Goal: Task Accomplishment & Management: Use online tool/utility

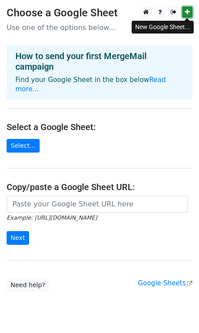
click at [190, 12] on icon at bounding box center [187, 12] width 5 height 6
click at [131, 69] on h4 "How to send your first MergeMail campaign" at bounding box center [99, 61] width 168 height 21
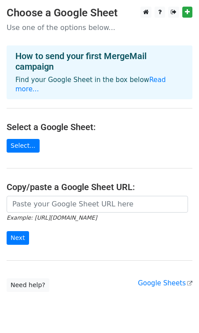
click at [82, 18] on h3 "Choose a Google Sheet" at bounding box center [100, 13] width 186 height 13
click at [78, 24] on p "Use one of the options below..." at bounding box center [100, 27] width 186 height 9
click at [26, 139] on link "Select..." at bounding box center [23, 146] width 33 height 14
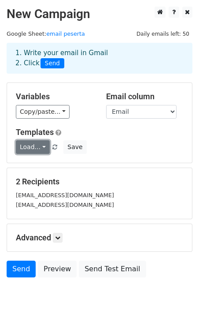
click at [41, 148] on link "Load..." at bounding box center [33, 147] width 34 height 14
click at [37, 148] on link "Load..." at bounding box center [33, 147] width 34 height 14
click at [42, 148] on link "Load..." at bounding box center [33, 147] width 34 height 14
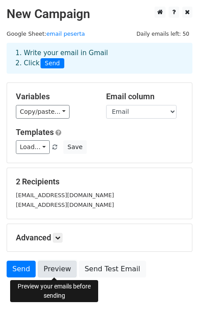
click at [60, 269] on link "Preview" at bounding box center [57, 269] width 39 height 17
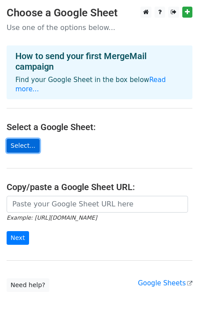
click at [23, 139] on link "Select..." at bounding box center [23, 146] width 33 height 14
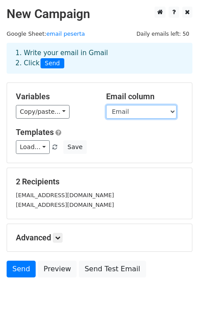
click at [140, 112] on select "Email Nama Peserta Jadwal Wawancara Link Meeting (opsional) Link Konfirmasi" at bounding box center [141, 112] width 71 height 14
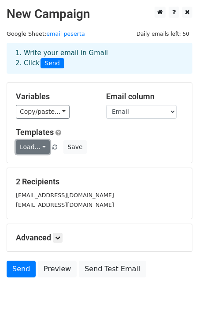
click at [37, 144] on link "Load..." at bounding box center [33, 147] width 34 height 14
click at [37, 145] on link "Load..." at bounding box center [33, 147] width 34 height 14
click at [31, 147] on link "Load..." at bounding box center [33, 147] width 34 height 14
click at [43, 165] on h6 "No templates saved" at bounding box center [57, 166] width 82 height 15
click at [43, 148] on link "Load..." at bounding box center [33, 147] width 34 height 14
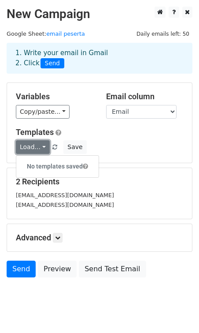
click at [43, 148] on link "Load..." at bounding box center [33, 147] width 34 height 14
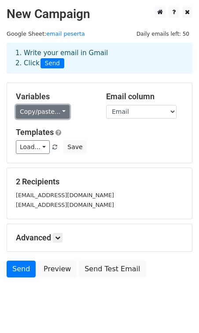
click at [57, 113] on link "Copy/paste..." at bounding box center [43, 112] width 54 height 14
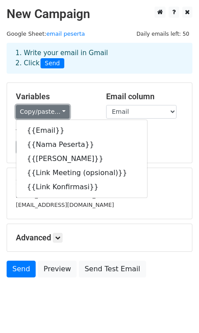
click at [57, 113] on link "Copy/paste..." at bounding box center [43, 112] width 54 height 14
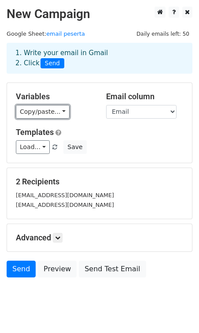
scroll to position [19, 0]
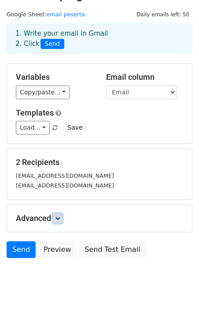
click at [60, 214] on link at bounding box center [58, 218] width 10 height 10
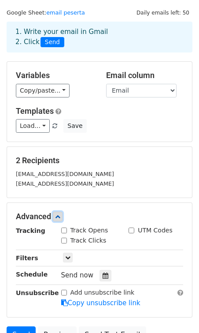
scroll to position [0, 0]
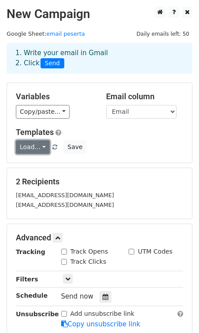
click at [43, 147] on link "Load..." at bounding box center [33, 147] width 34 height 14
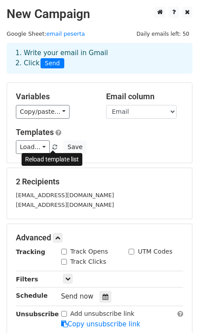
click at [52, 145] on span at bounding box center [54, 148] width 5 height 6
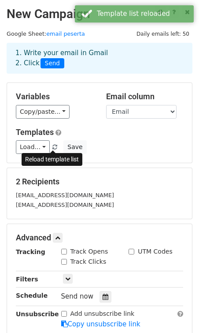
click at [52, 149] on span at bounding box center [54, 148] width 5 height 6
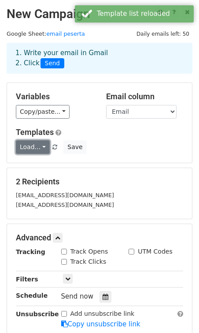
click at [33, 147] on link "Load..." at bounding box center [33, 147] width 34 height 14
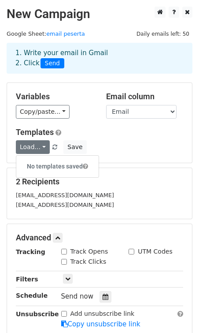
click at [42, 164] on h6 "No templates saved" at bounding box center [57, 166] width 82 height 15
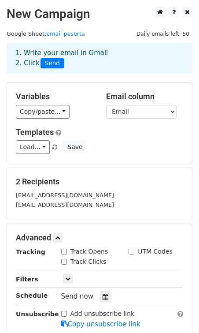
click at [109, 142] on div "Load... No templates saved Save" at bounding box center [99, 147] width 181 height 14
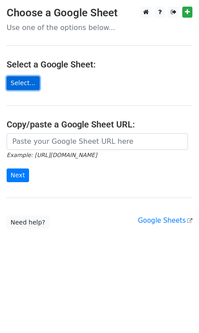
click at [26, 86] on link "Select..." at bounding box center [23, 83] width 33 height 14
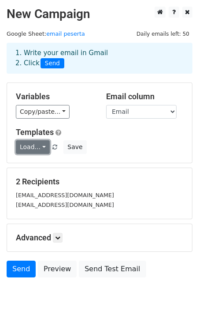
click at [40, 146] on link "Load..." at bounding box center [33, 147] width 34 height 14
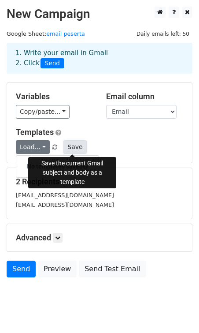
click at [63, 151] on button "Save" at bounding box center [74, 147] width 23 height 14
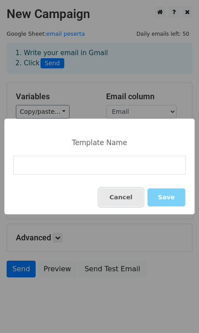
click at [124, 199] on button "Cancel" at bounding box center [121, 197] width 44 height 18
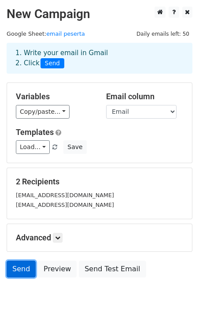
click at [26, 267] on link "Send" at bounding box center [21, 269] width 29 height 17
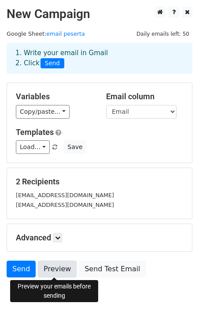
click at [52, 268] on link "Preview" at bounding box center [57, 269] width 39 height 17
click at [54, 270] on link "Preview" at bounding box center [57, 269] width 39 height 17
click at [64, 266] on link "Preview" at bounding box center [57, 269] width 39 height 17
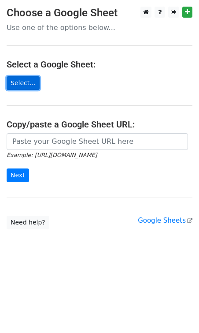
click at [19, 80] on link "Select..." at bounding box center [23, 83] width 33 height 14
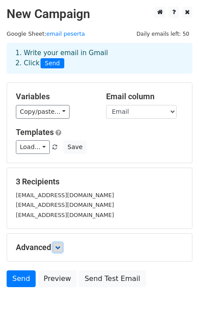
click at [60, 249] on icon at bounding box center [57, 247] width 5 height 5
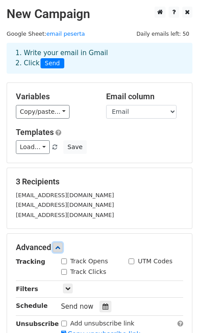
click at [60, 249] on icon at bounding box center [57, 247] width 5 height 5
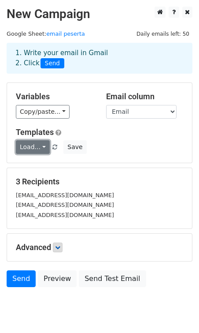
click at [45, 144] on link "Load..." at bounding box center [33, 147] width 34 height 14
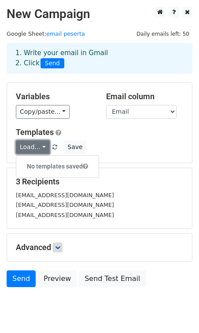
click at [45, 144] on link "Load..." at bounding box center [33, 147] width 34 height 14
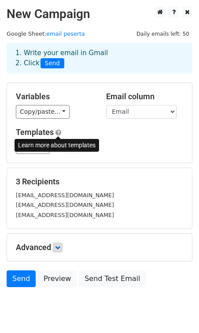
click at [58, 132] on span at bounding box center [59, 132] width 6 height 7
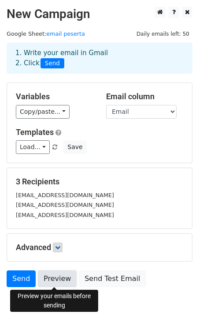
click at [60, 277] on link "Preview" at bounding box center [57, 278] width 39 height 17
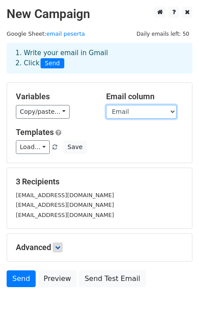
click at [159, 106] on select "Email Nama Peserta Jadwal Wawancara Link Meeting Link Konfirmasi" at bounding box center [141, 112] width 71 height 14
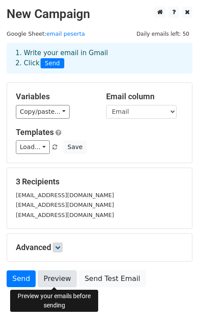
click at [61, 280] on link "Preview" at bounding box center [57, 278] width 39 height 17
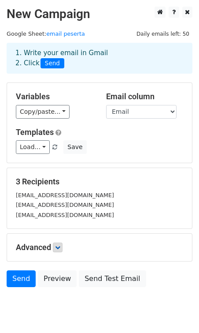
click at [92, 147] on div "Load... No templates saved Save" at bounding box center [99, 147] width 181 height 14
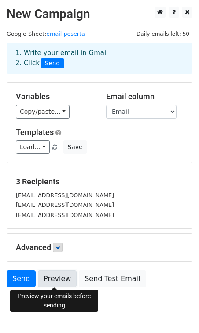
click at [53, 277] on link "Preview" at bounding box center [57, 278] width 39 height 17
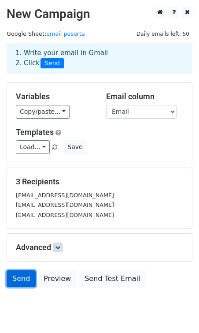
click at [28, 275] on link "Send" at bounding box center [21, 278] width 29 height 17
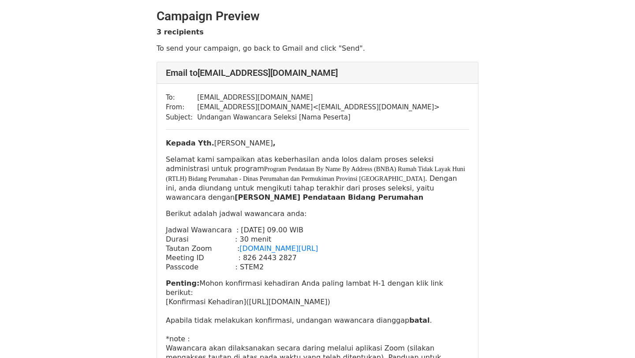
scroll to position [40, 0]
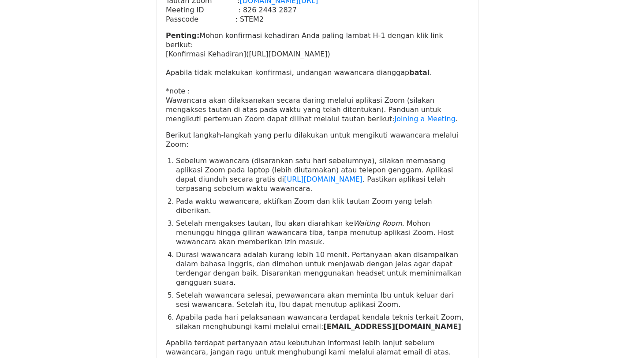
scroll to position [244, 0]
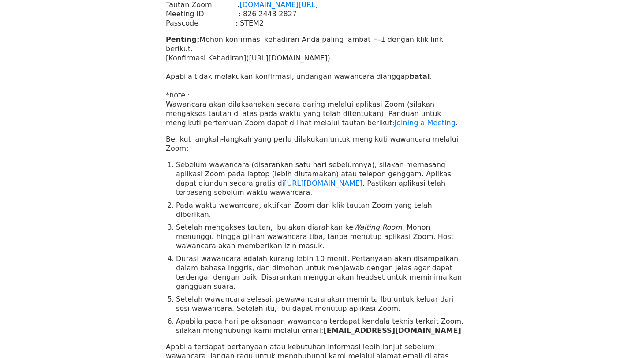
click at [375, 47] on p "Penting: Mohon konfirmasi kehadiran Anda paling lambat H-1 dengan klik link ber…" at bounding box center [317, 81] width 303 height 93
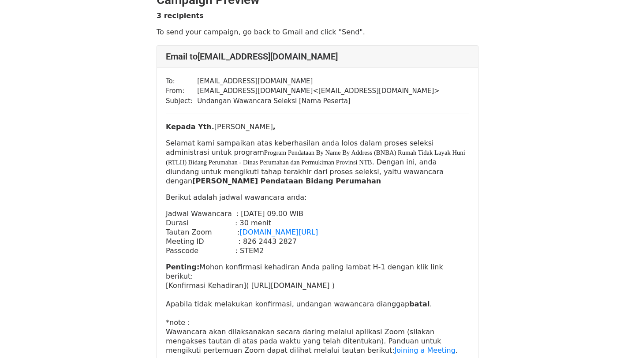
scroll to position [17, 0]
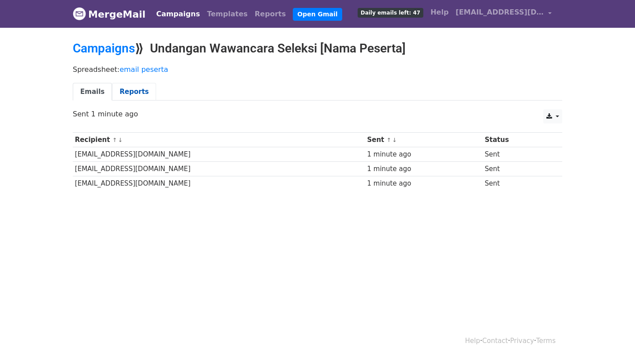
click at [122, 89] on link "Reports" at bounding box center [134, 92] width 44 height 18
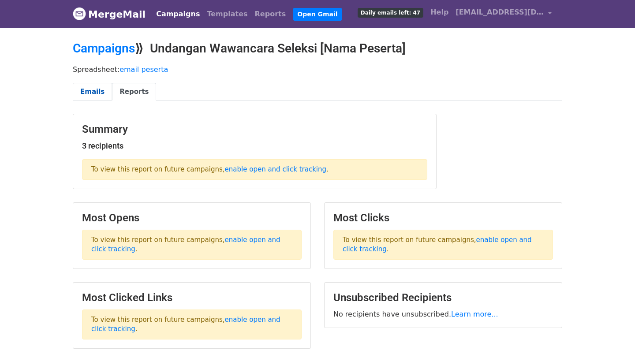
click at [96, 95] on link "Emails" at bounding box center [92, 92] width 39 height 18
